Goal: Check status: Check status

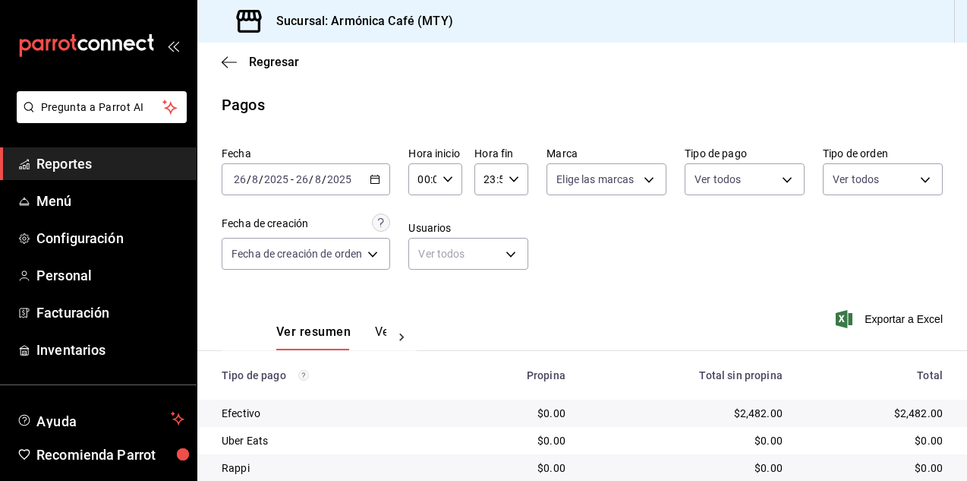
scroll to position [107, 0]
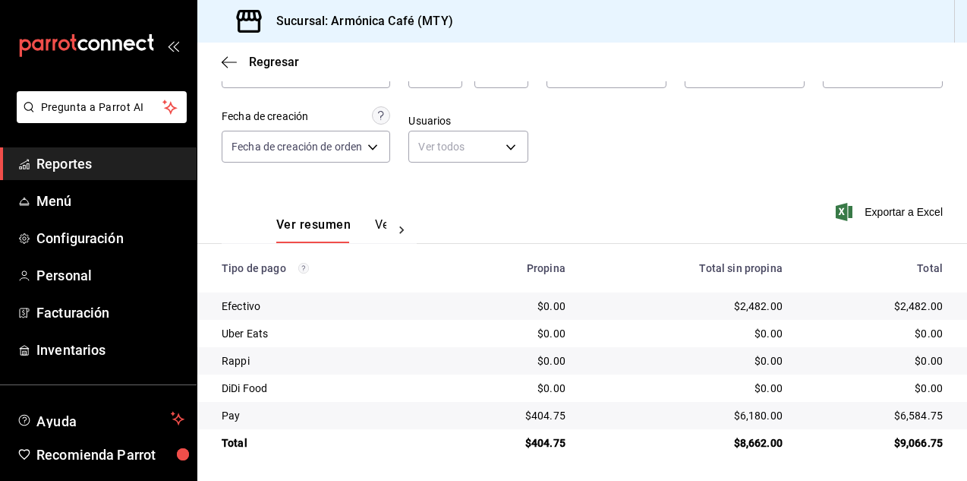
click at [241, 77] on div "Regresar" at bounding box center [582, 62] width 770 height 39
click at [242, 76] on div "Regresar" at bounding box center [582, 62] width 770 height 39
click at [247, 59] on span "Regresar" at bounding box center [260, 62] width 77 height 14
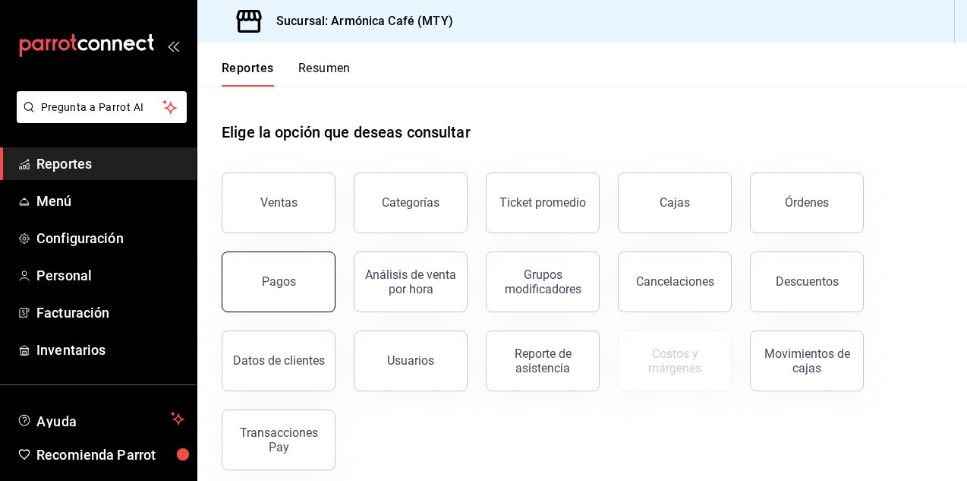
click at [270, 300] on button "Pagos" at bounding box center [279, 281] width 114 height 61
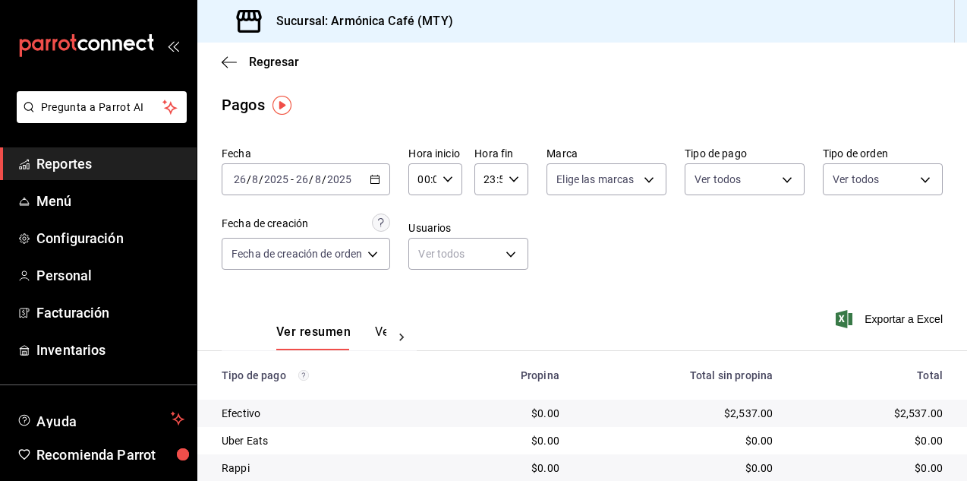
click at [372, 166] on div "[DATE] [DATE] - [DATE] [DATE]" at bounding box center [306, 179] width 169 height 32
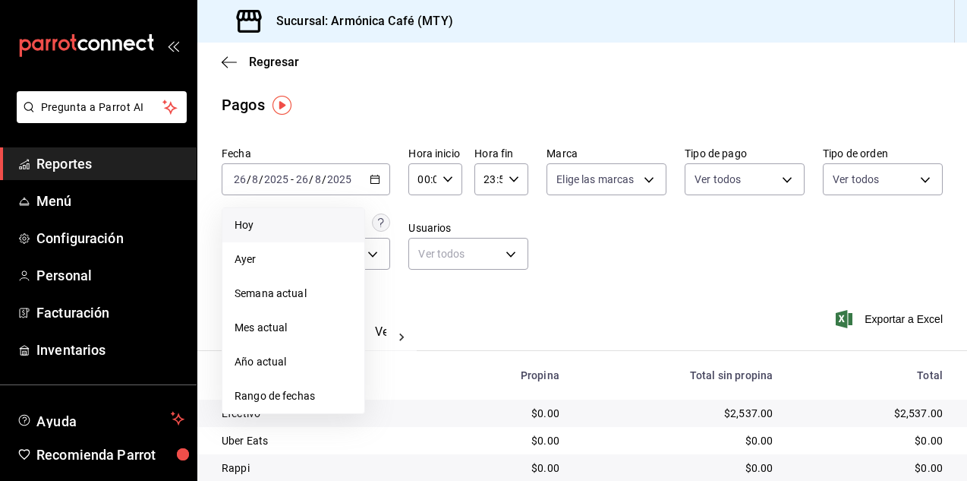
click at [289, 223] on span "Hoy" at bounding box center [294, 225] width 118 height 16
